Goal: Information Seeking & Learning: Learn about a topic

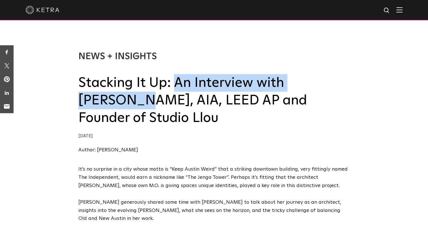
drag, startPoint x: 175, startPoint y: 84, endPoint x: 338, endPoint y: 82, distance: 162.4
click at [338, 82] on h2 "Stacking It Up: An Interview with Erin Nies, AIA, LEED AP and Founder of Studio…" at bounding box center [214, 100] width 272 height 53
copy h2 "An Interview with Erin Nies"
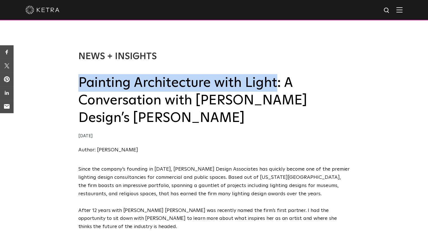
drag, startPoint x: 78, startPoint y: 82, endPoint x: 275, endPoint y: 82, distance: 196.9
click at [275, 82] on h2 "Painting Architecture with Light: A Conversation with Tillotson Design’s Erin D…" at bounding box center [214, 100] width 272 height 53
copy h2 "Painting Architecture with Light"
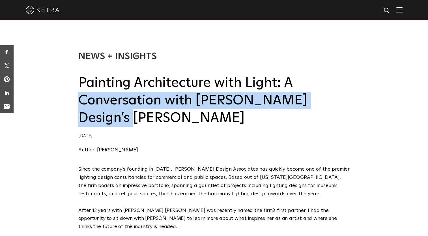
drag, startPoint x: 79, startPoint y: 100, endPoint x: 330, endPoint y: 105, distance: 250.5
click at [330, 105] on h2 "Painting Architecture with Light: A Conversation with Tillotson Design’s Erin D…" at bounding box center [214, 100] width 272 height 53
copy h2 "Conversation with Tillotson Design’s Erin"
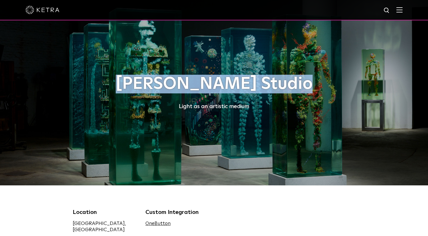
drag, startPoint x: 138, startPoint y: 82, endPoint x: 294, endPoint y: 85, distance: 156.5
click at [294, 85] on h1 "Dustin Yellin Studio" at bounding box center [214, 84] width 283 height 19
copy h1 "Dustin Yellin Studio"
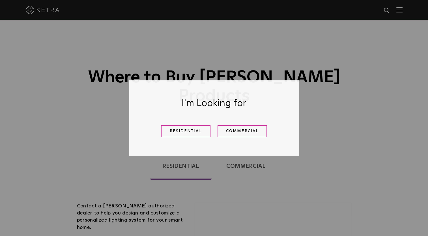
click at [320, 103] on div "I'm Looking for Residential Commercial" at bounding box center [214, 118] width 428 height 236
click at [339, 170] on div "I'm Looking for Residential Commercial" at bounding box center [214, 118] width 428 height 236
